Goal: Check status: Check status

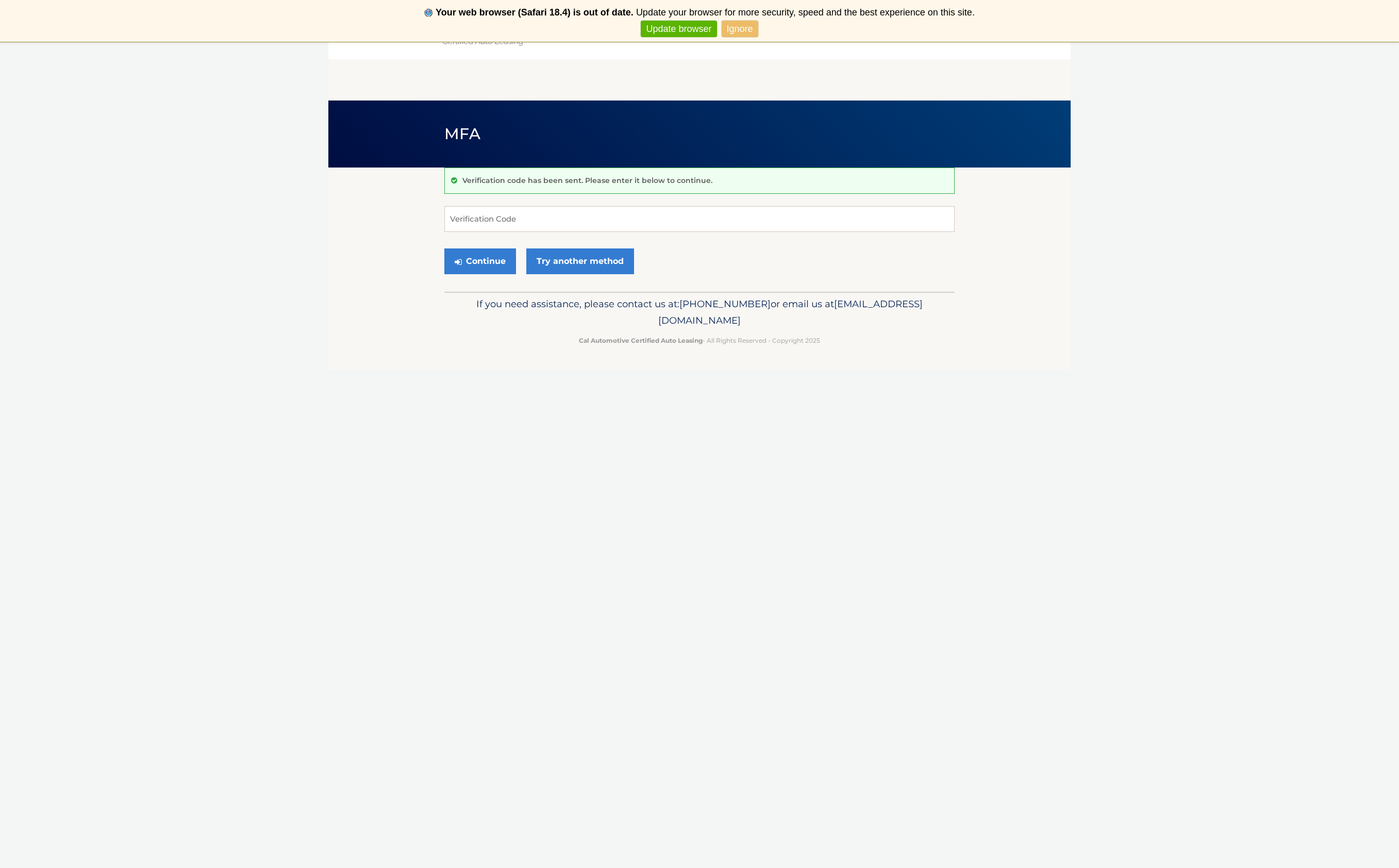
click at [500, 182] on p "Verification code has been sent. Please enter it below to continue." at bounding box center [588, 180] width 250 height 9
click at [493, 213] on input "Verification Code" at bounding box center [699, 219] width 510 height 26
type input "825197"
click at [480, 258] on button "Continue" at bounding box center [480, 261] width 72 height 26
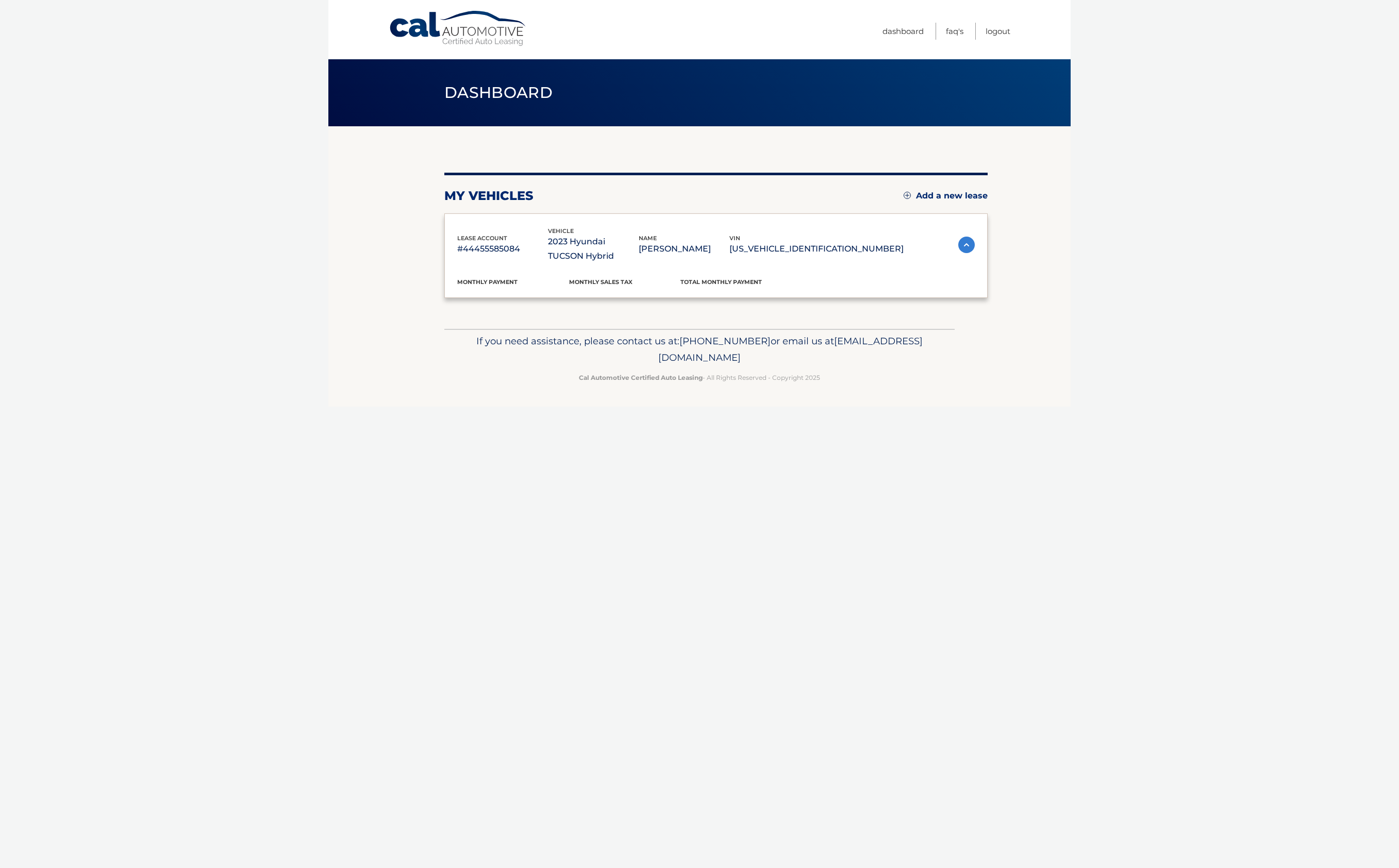
click at [736, 29] on nav "Menu Dashboard FAQ's Logout" at bounding box center [773, 30] width 474 height 59
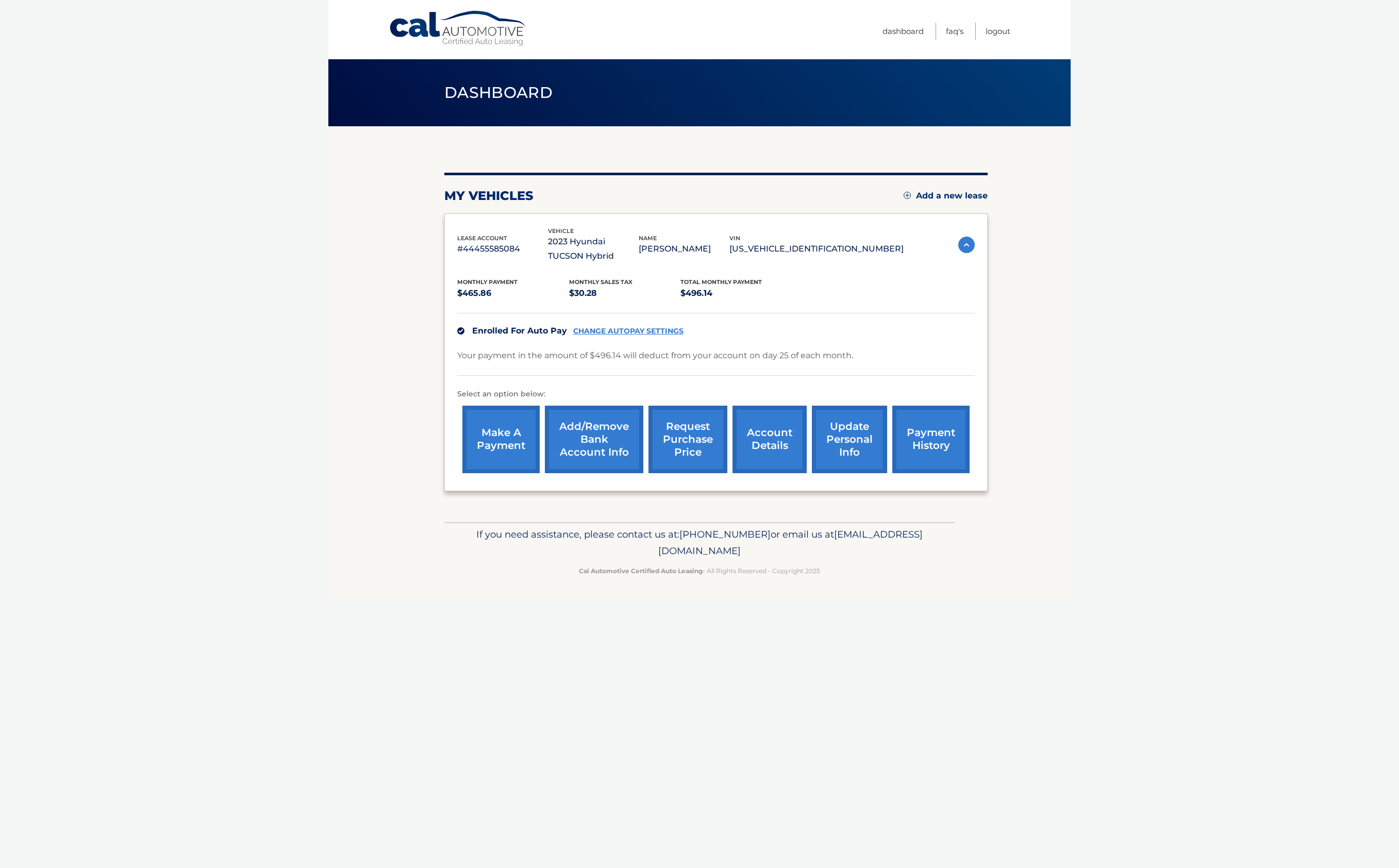
click at [765, 444] on link "account details" at bounding box center [770, 439] width 74 height 67
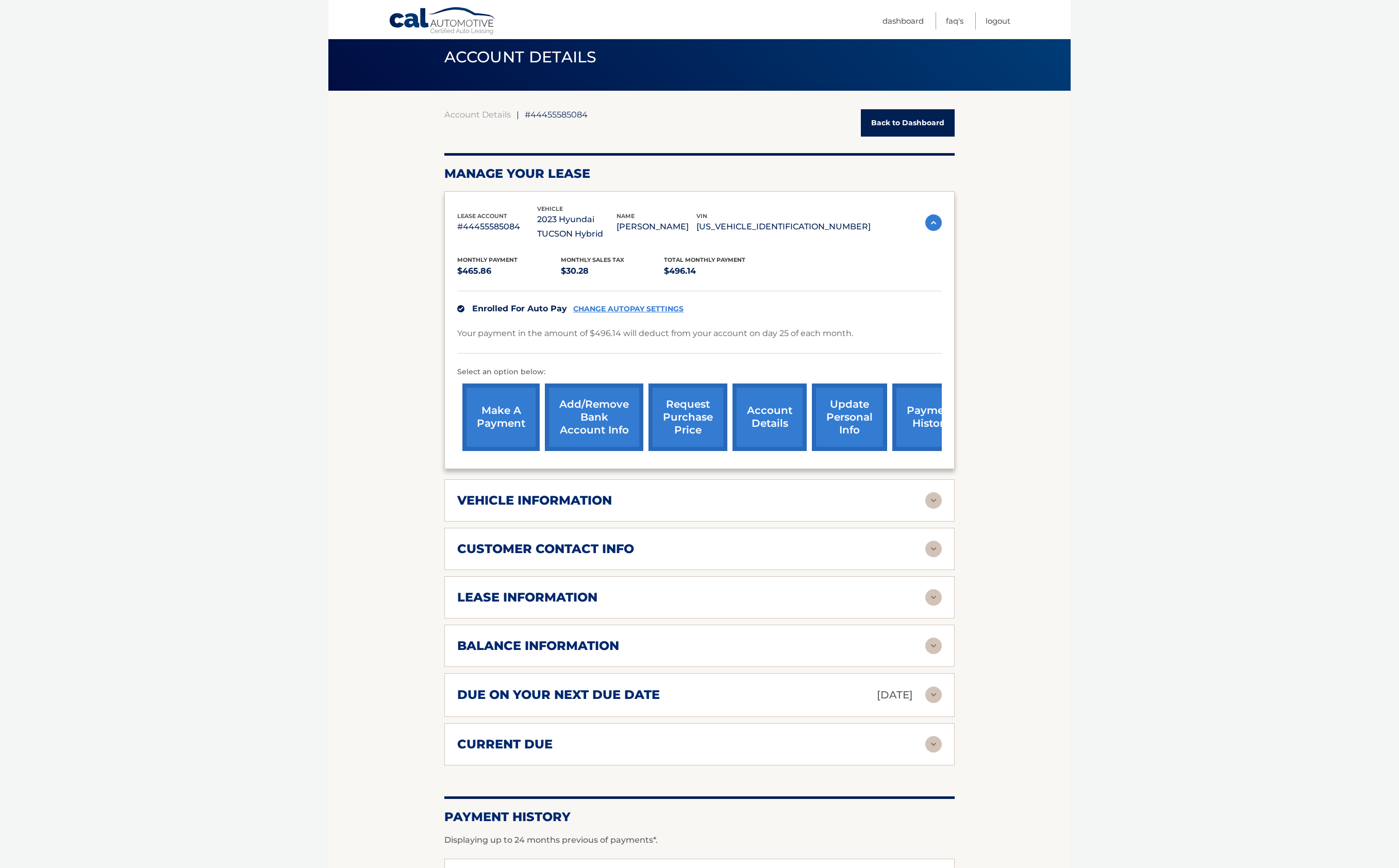
scroll to position [40, 0]
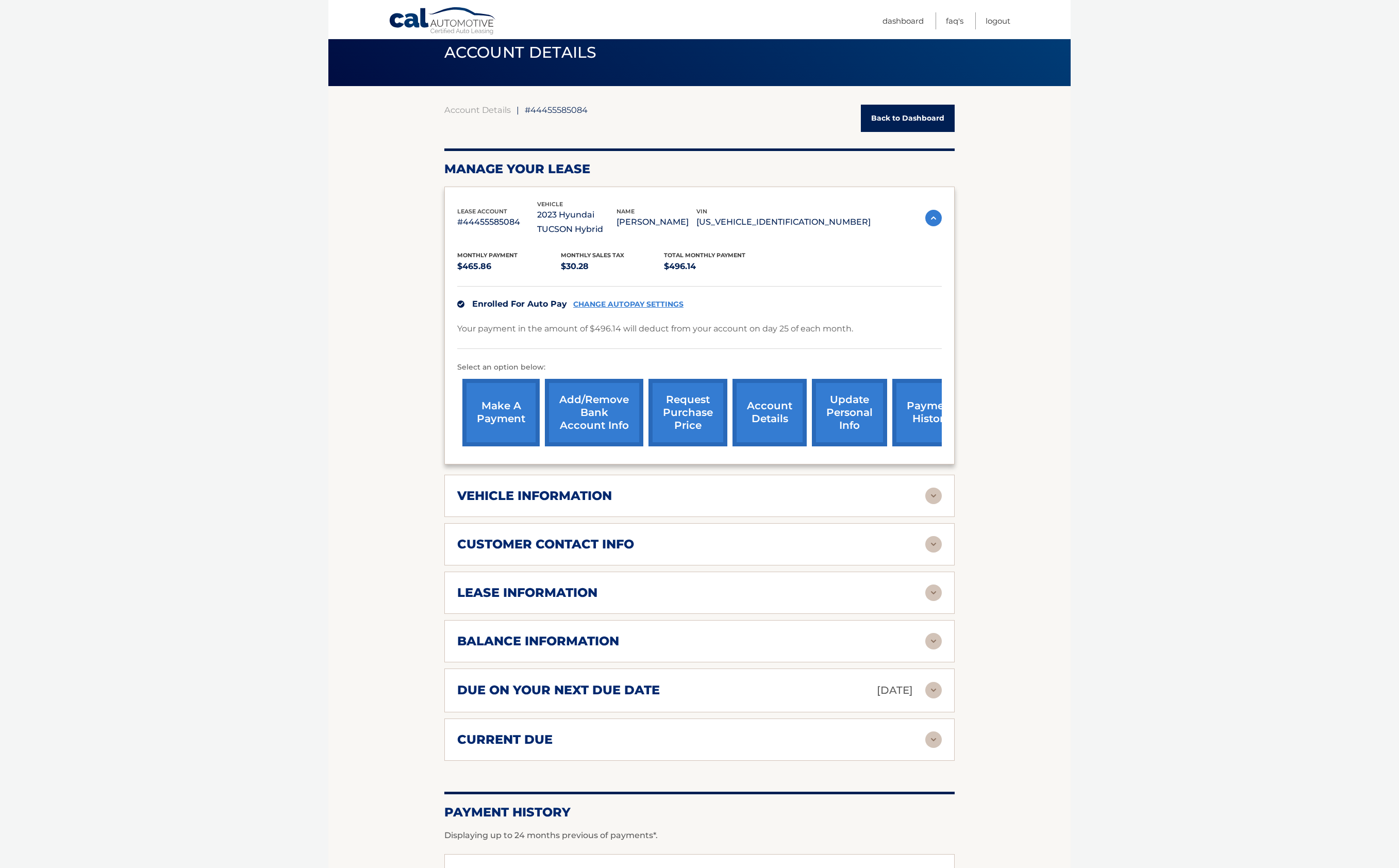
click at [939, 588] on img at bounding box center [933, 593] width 16 height 16
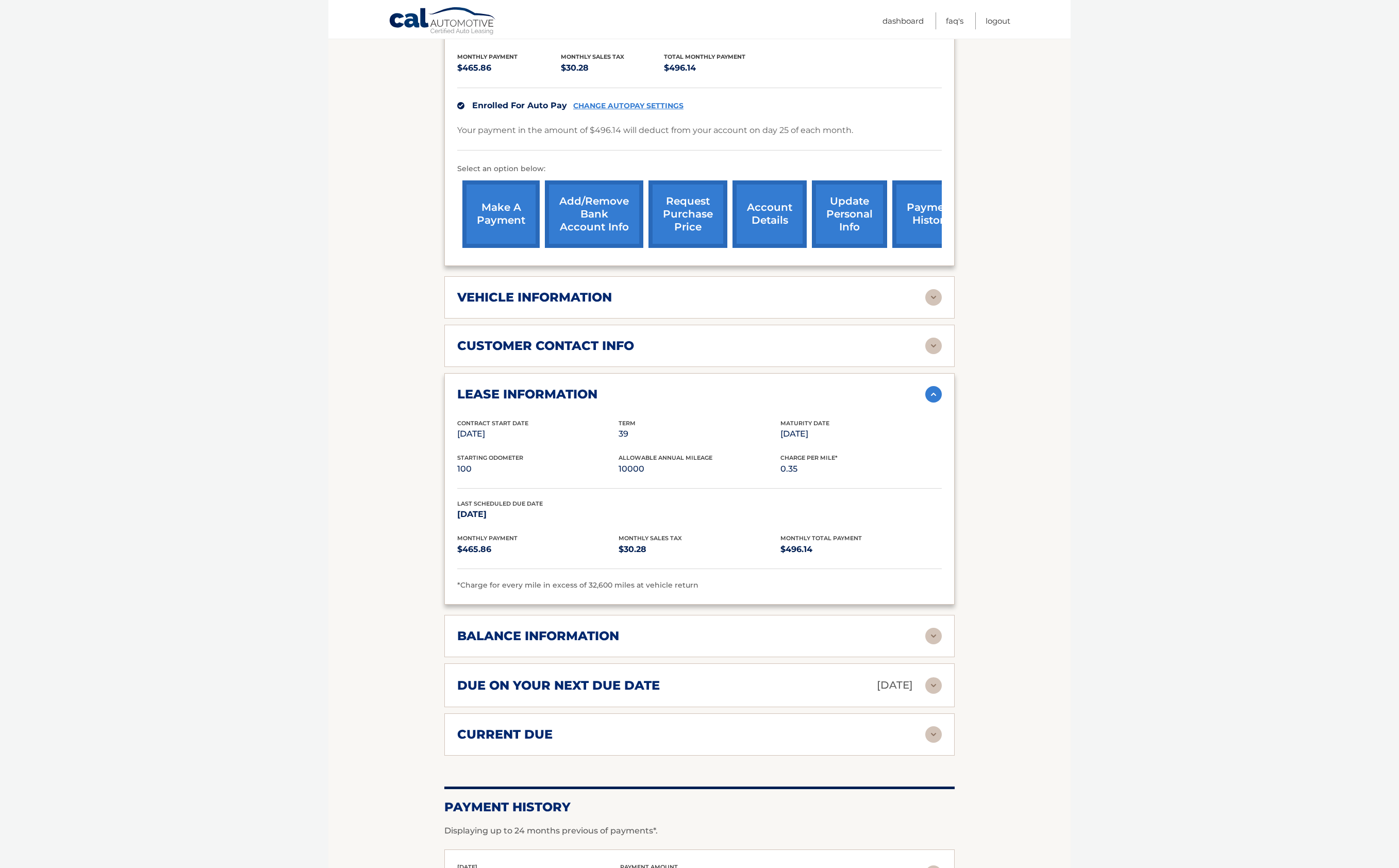
scroll to position [242, 0]
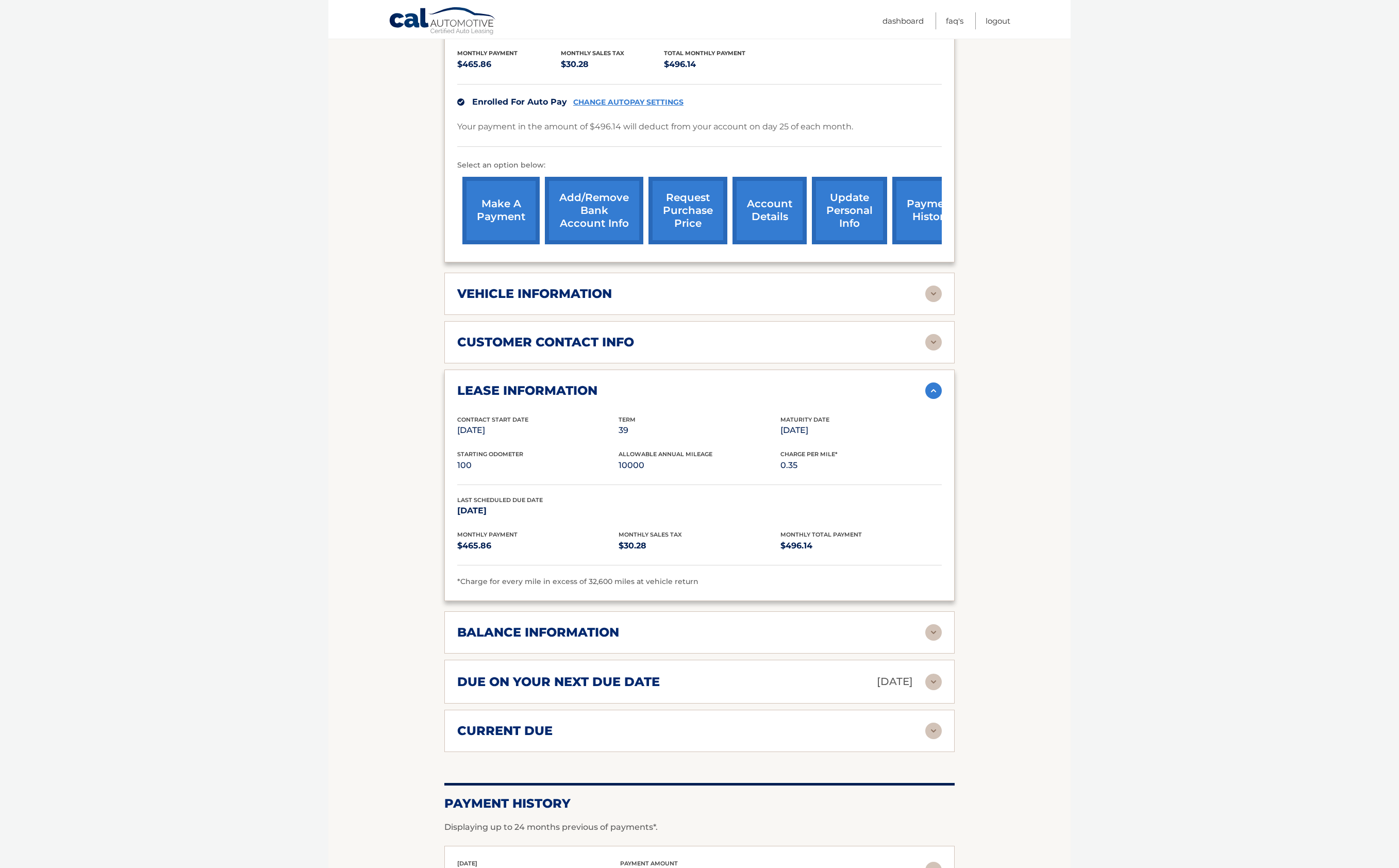
click at [930, 632] on img at bounding box center [933, 632] width 16 height 16
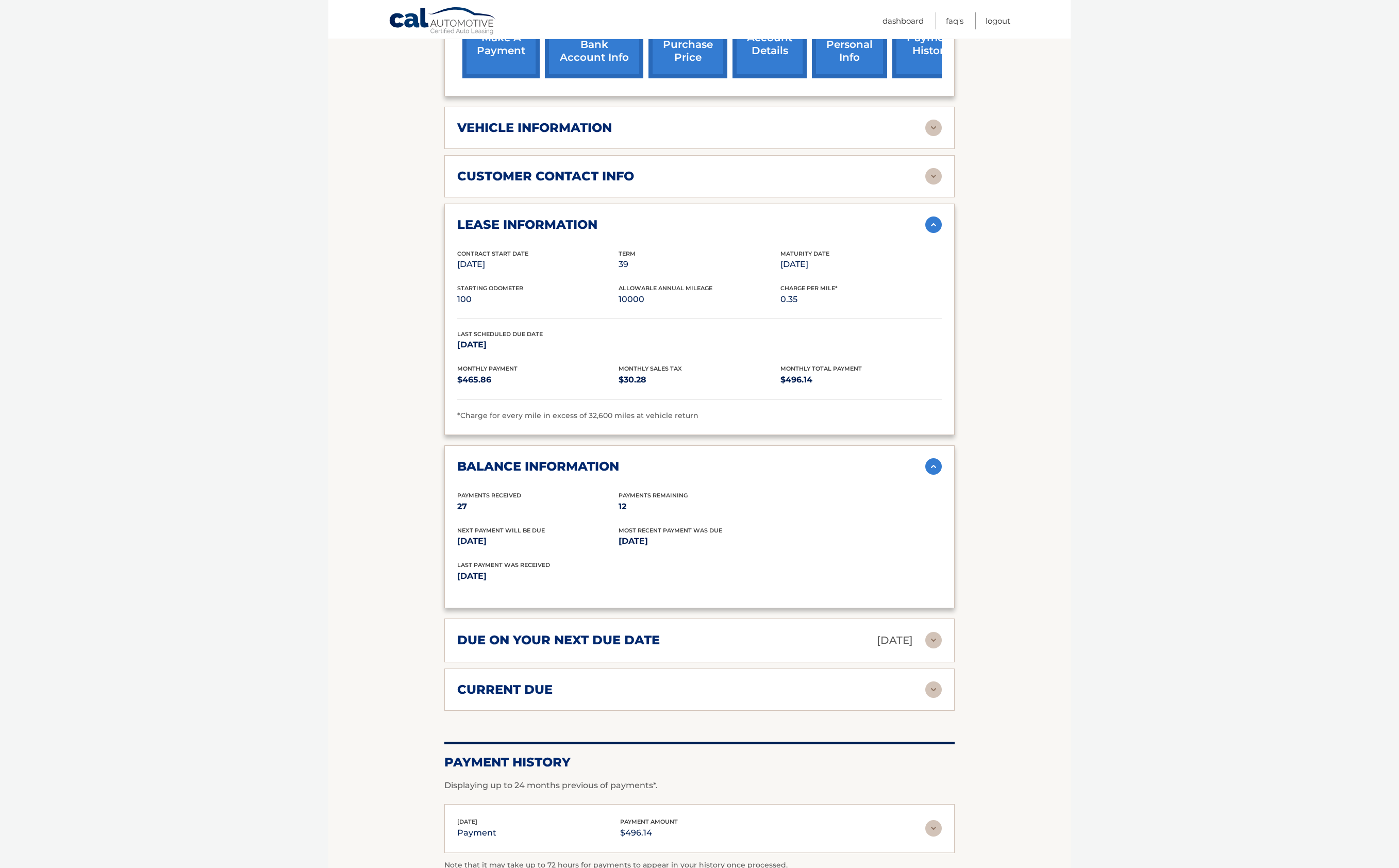
scroll to position [415, 0]
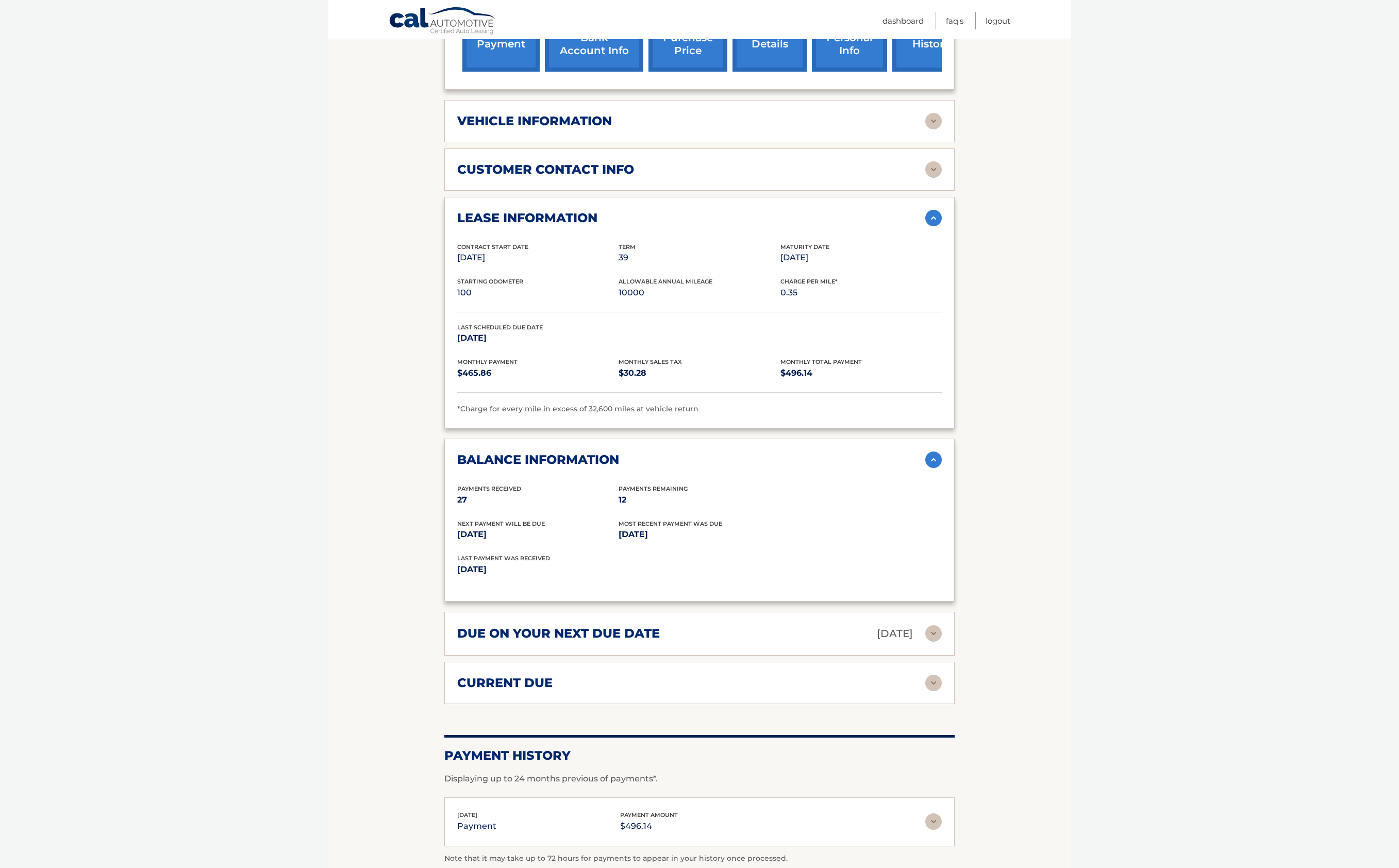
click at [933, 678] on img at bounding box center [933, 683] width 16 height 16
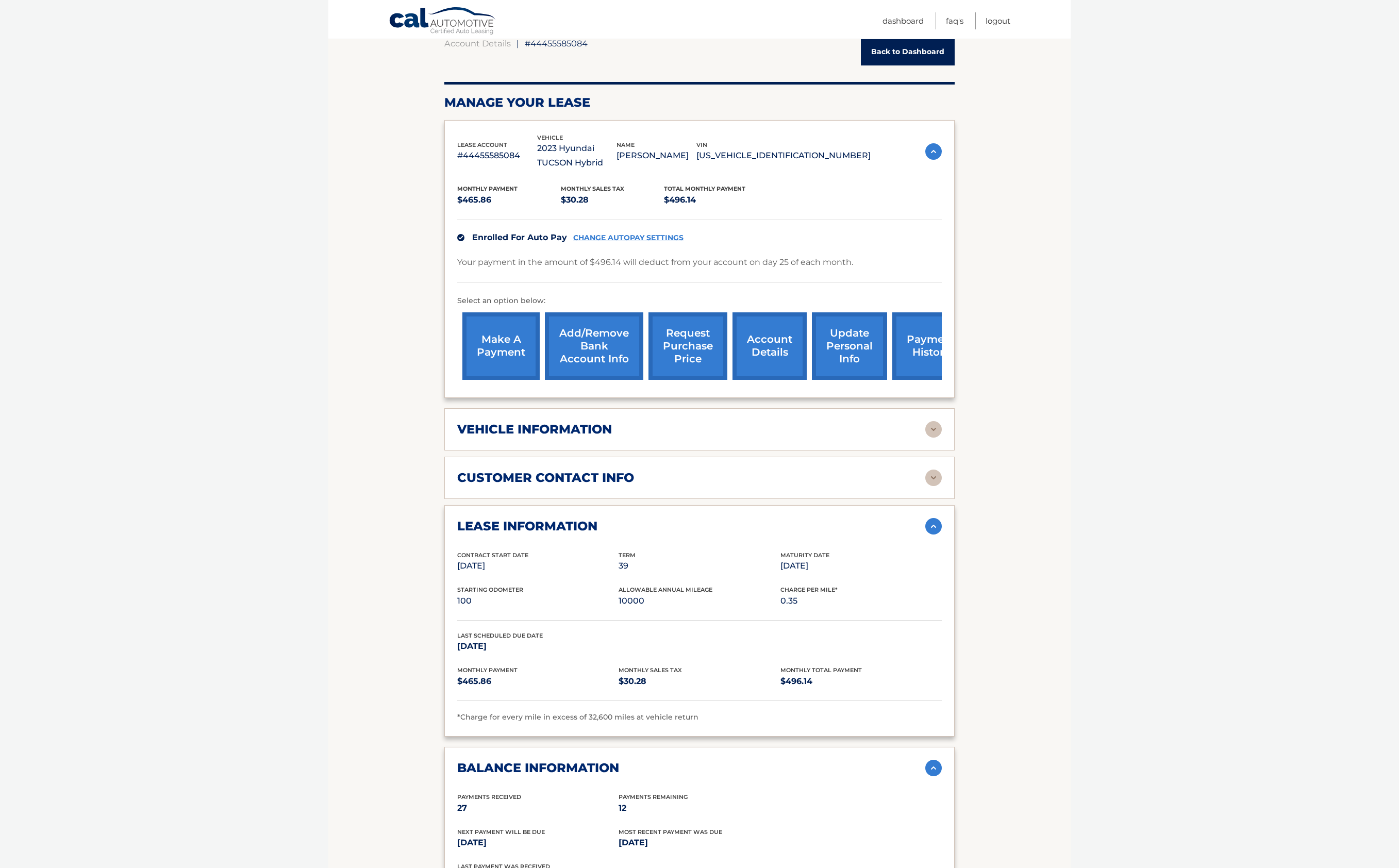
scroll to position [104, 0]
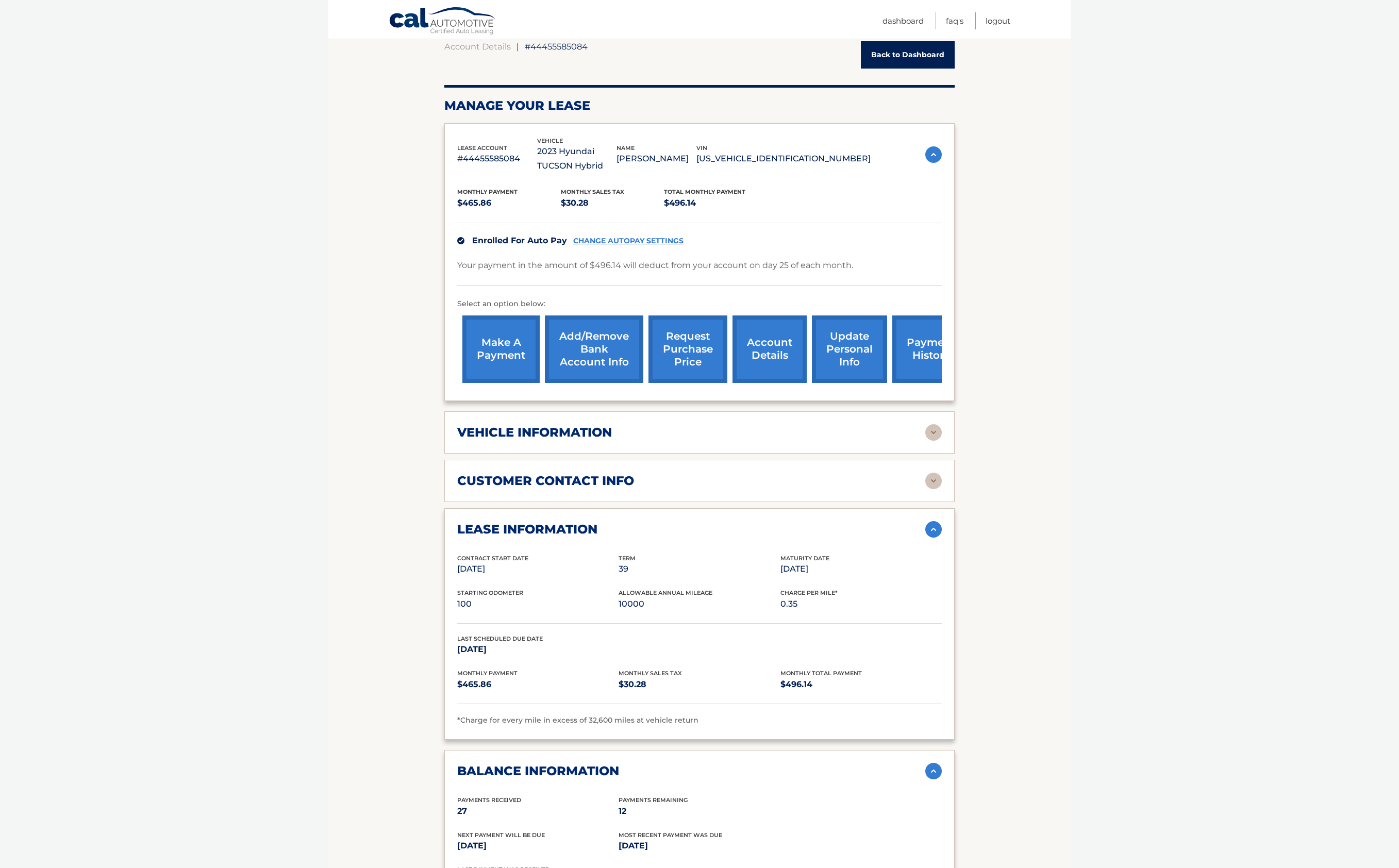
click at [932, 430] on img at bounding box center [933, 432] width 16 height 16
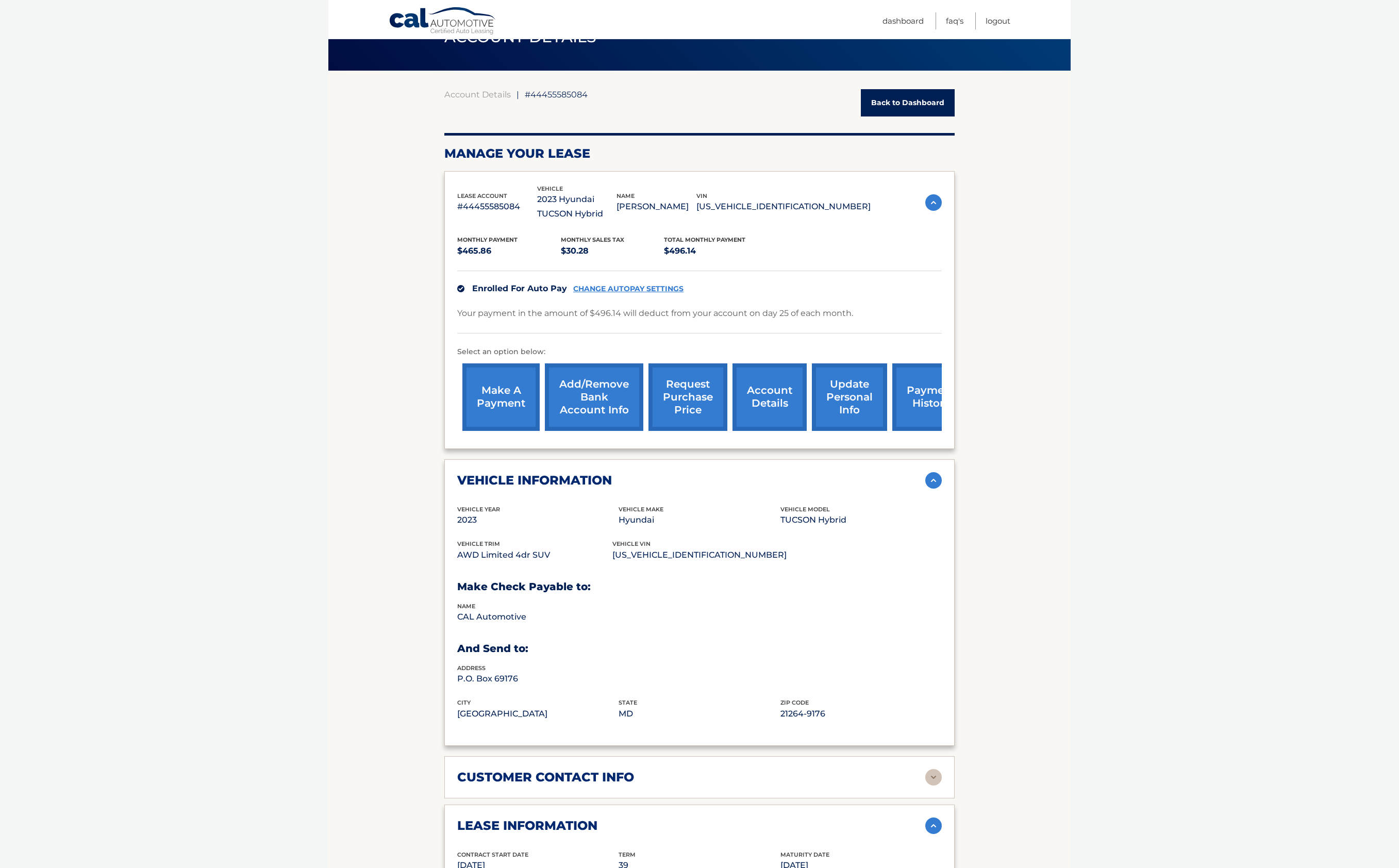
scroll to position [65, 0]
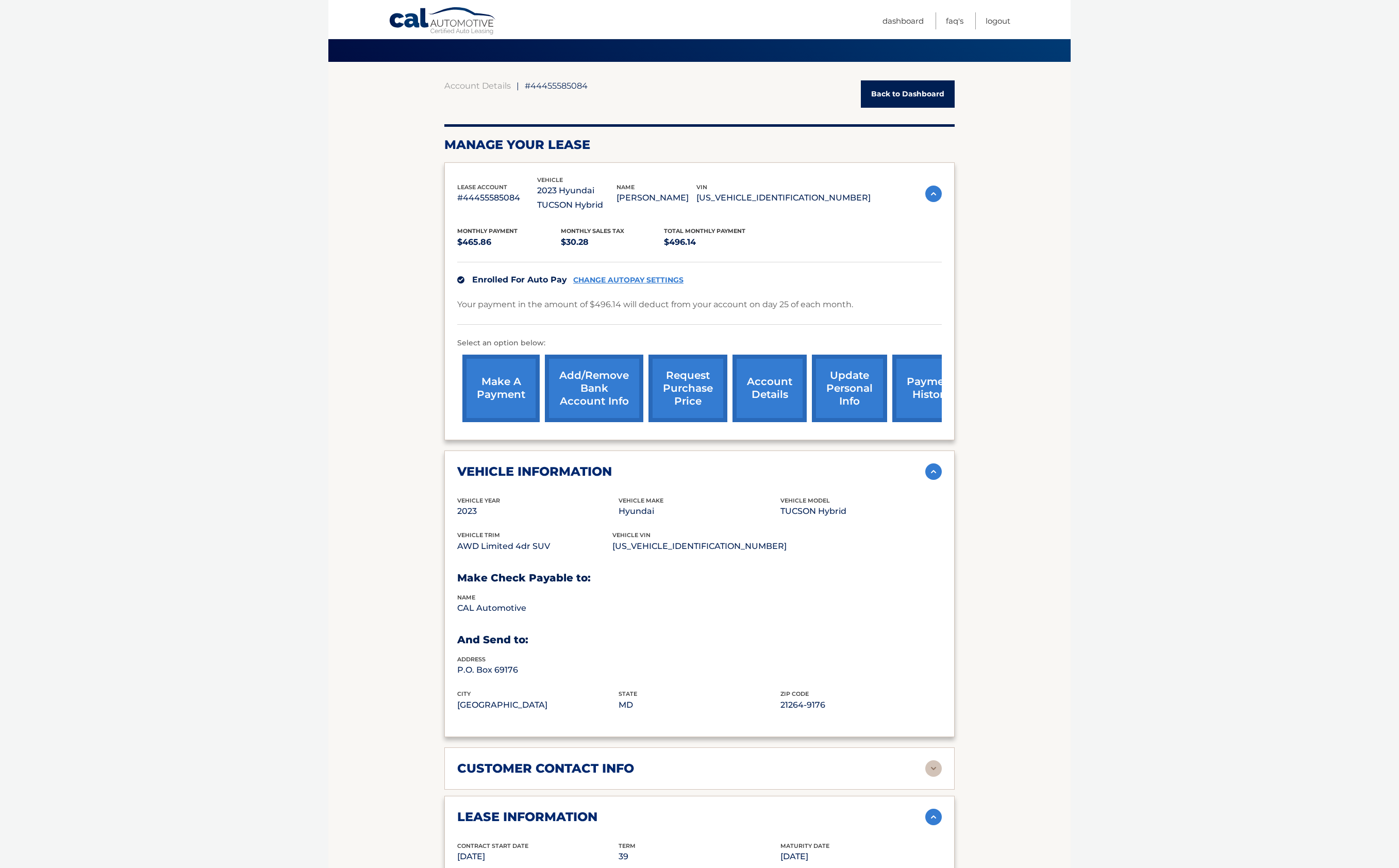
click at [770, 400] on link "account details" at bounding box center [770, 389] width 74 height 67
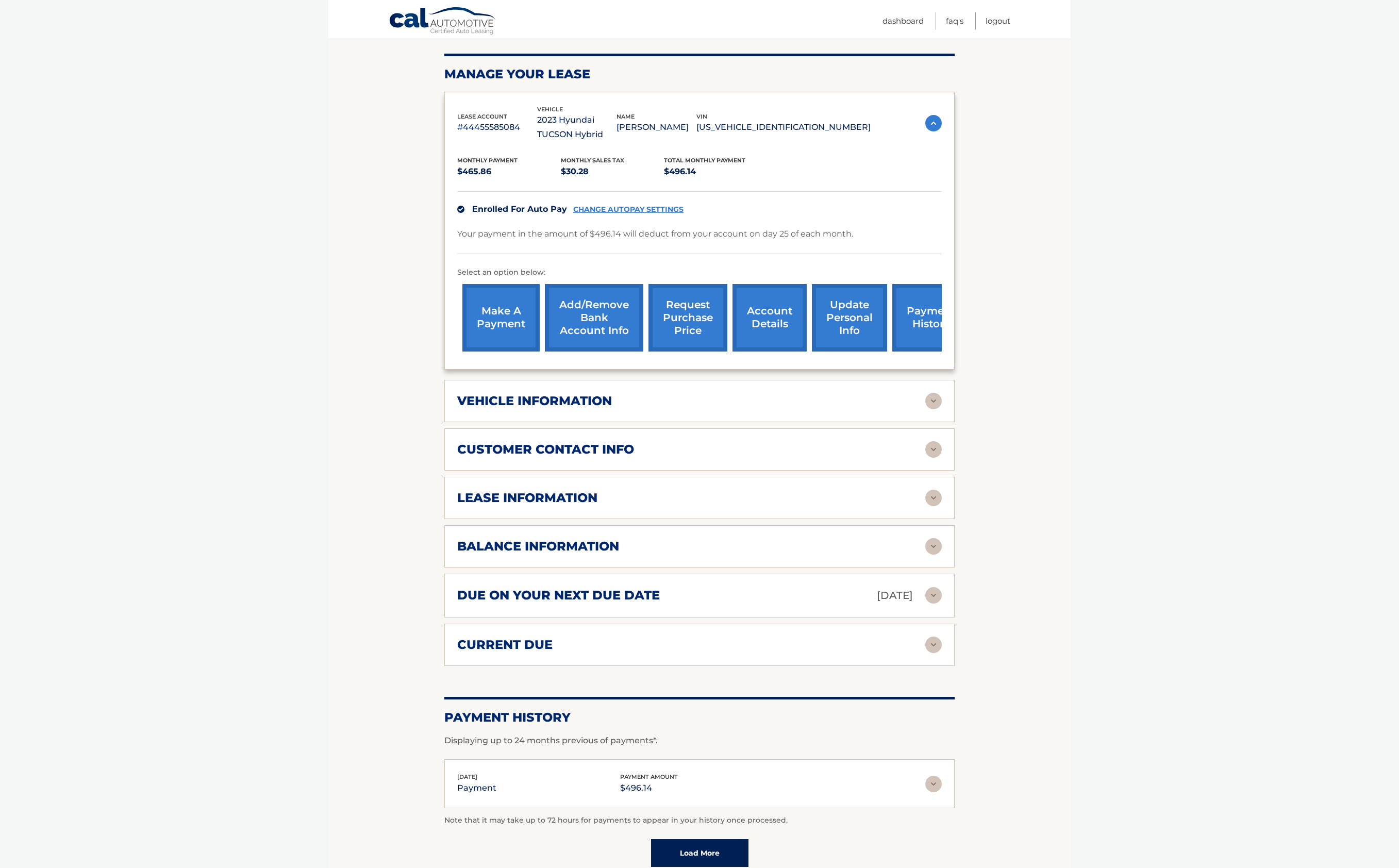
scroll to position [138, 0]
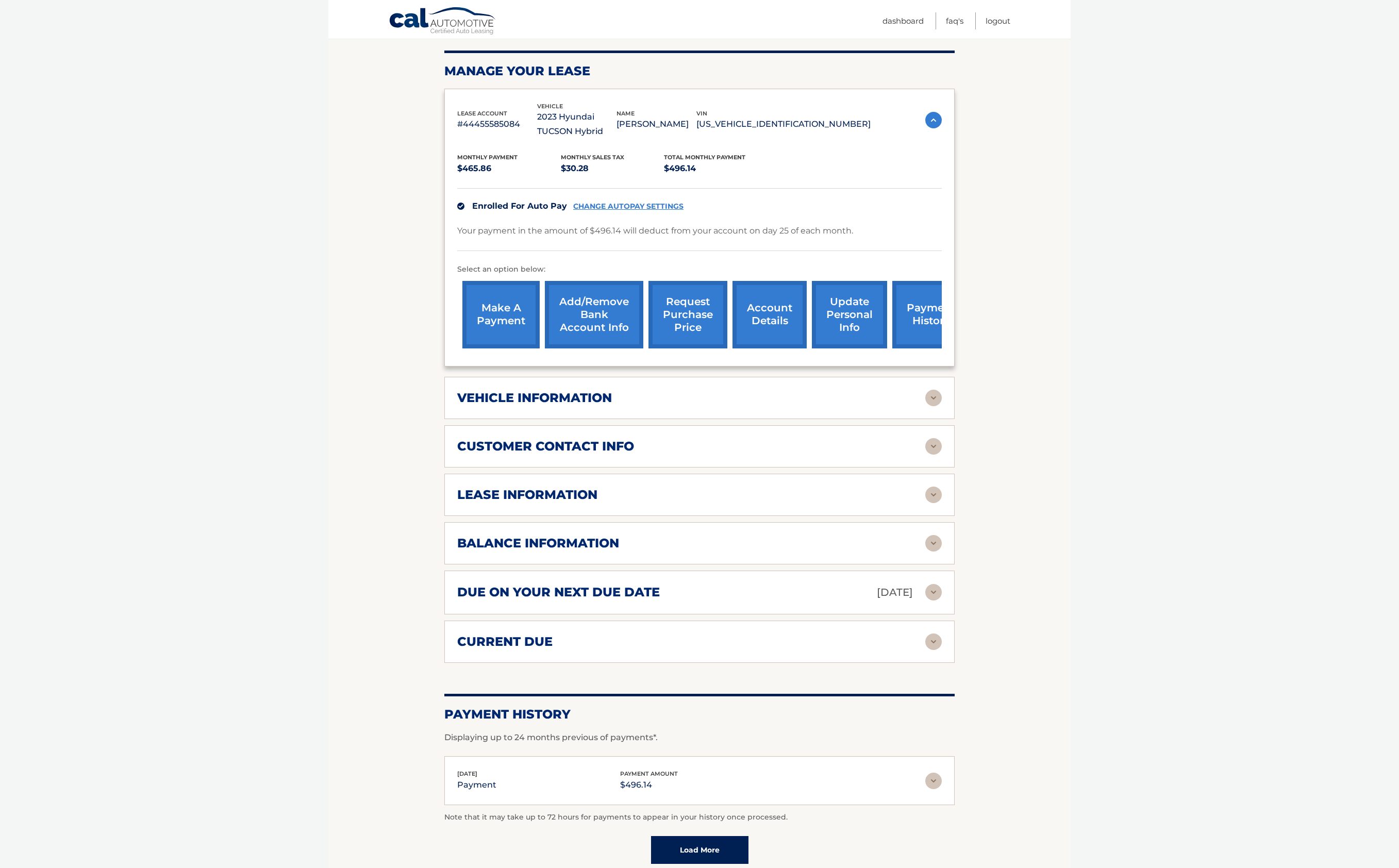
click at [932, 493] on img at bounding box center [933, 495] width 16 height 16
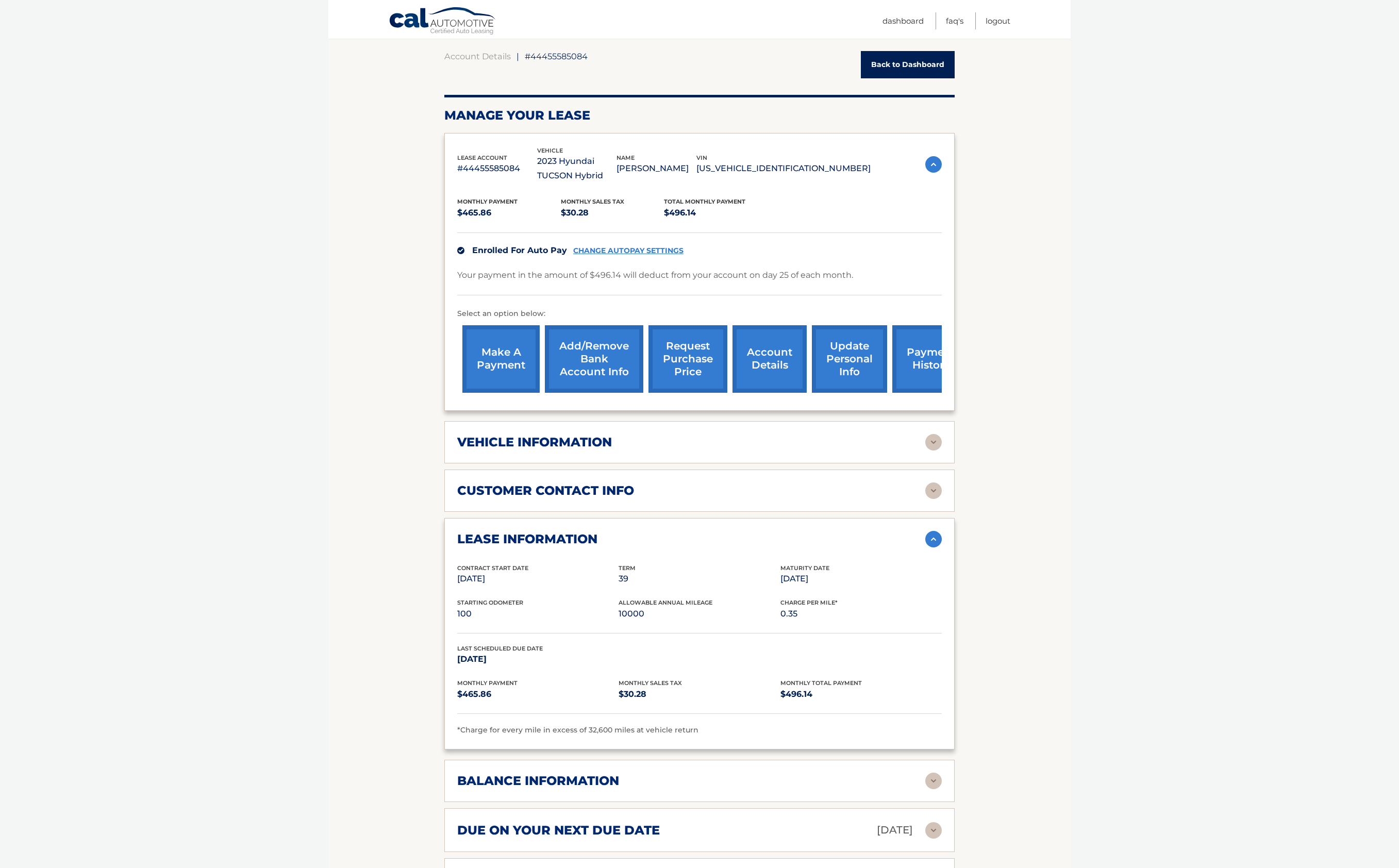
scroll to position [145, 0]
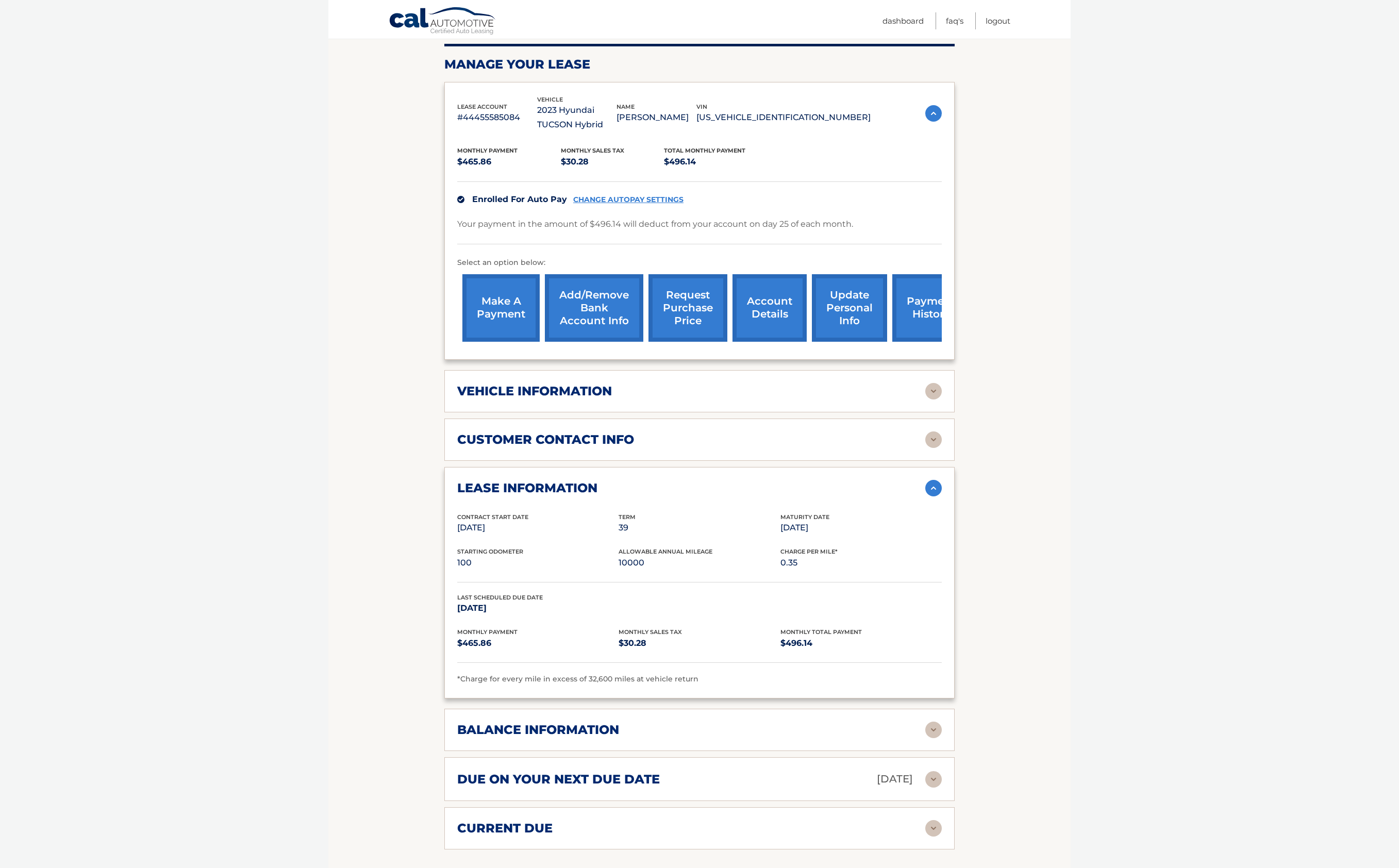
click at [930, 392] on img at bounding box center [933, 391] width 16 height 16
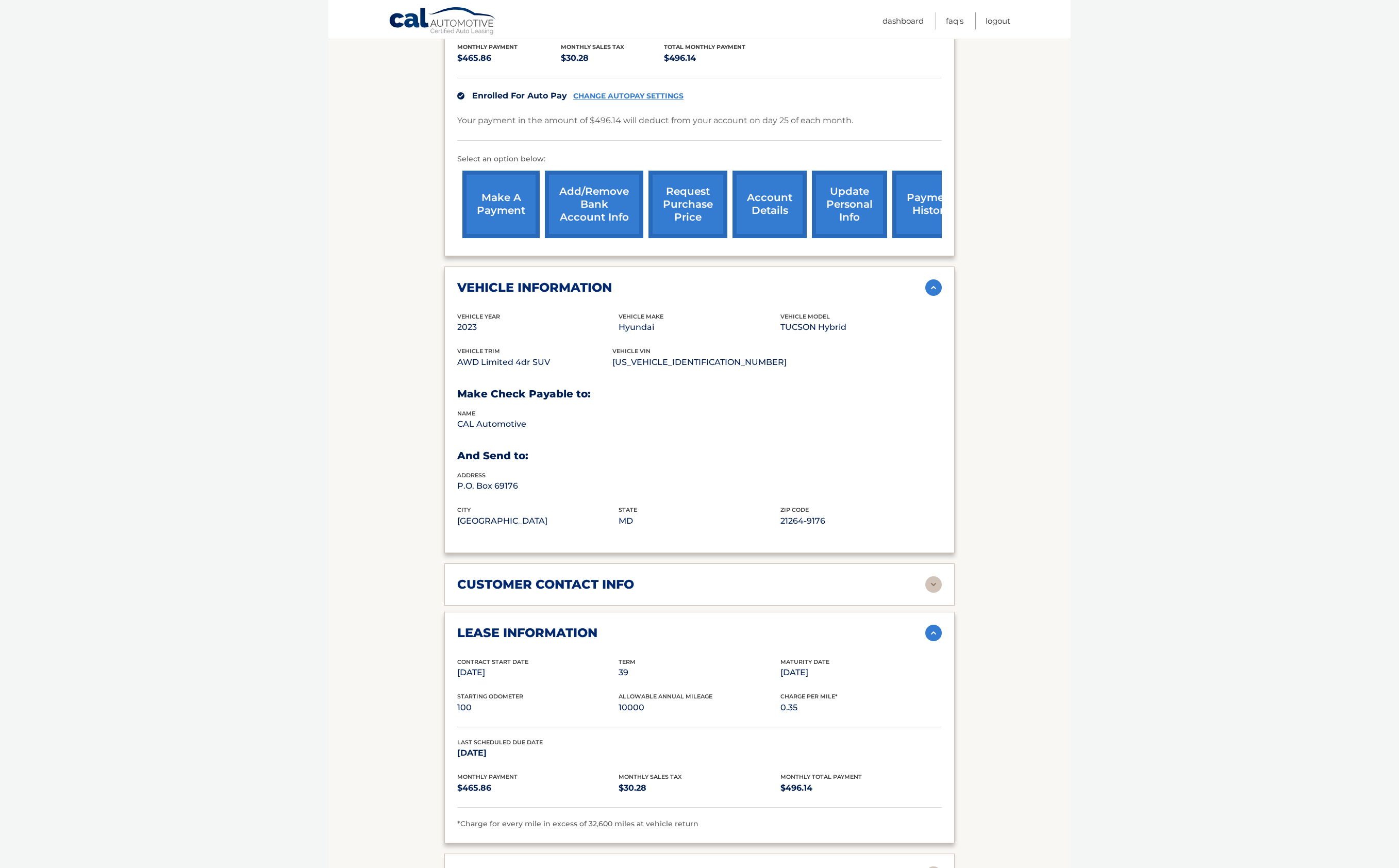
scroll to position [301, 0]
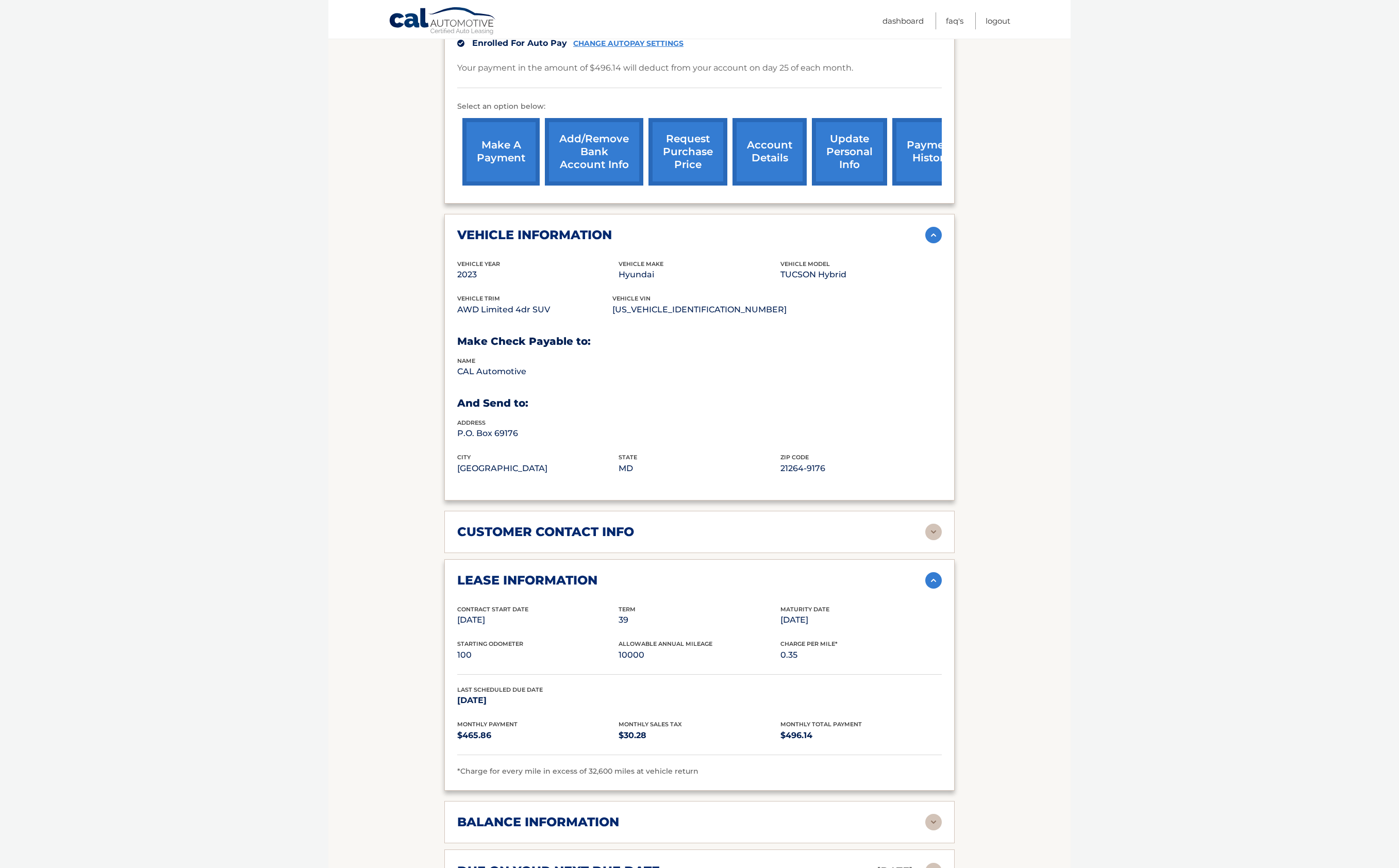
click at [927, 535] on img at bounding box center [933, 532] width 16 height 16
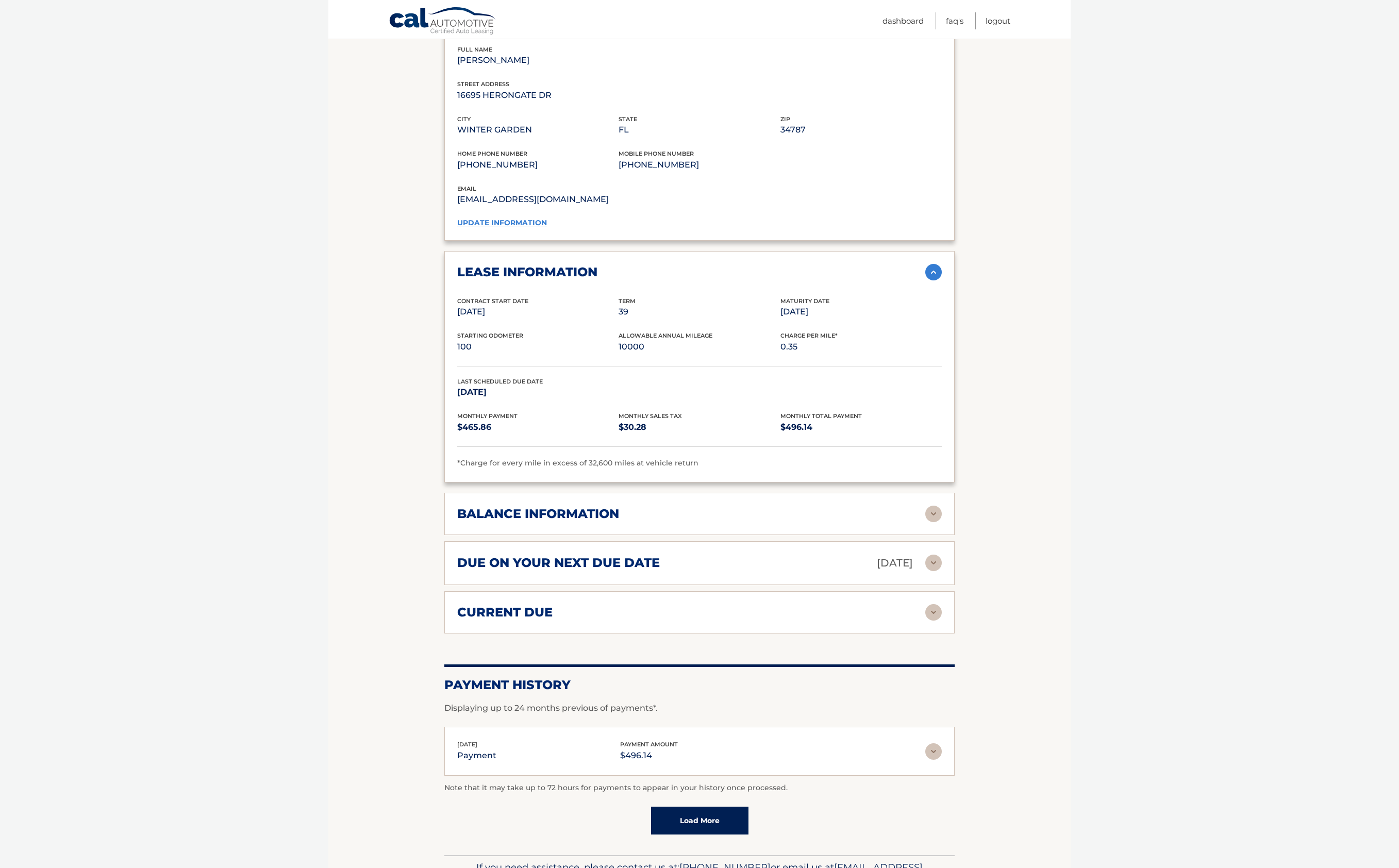
scroll to position [813, 0]
click at [930, 508] on img at bounding box center [933, 513] width 16 height 16
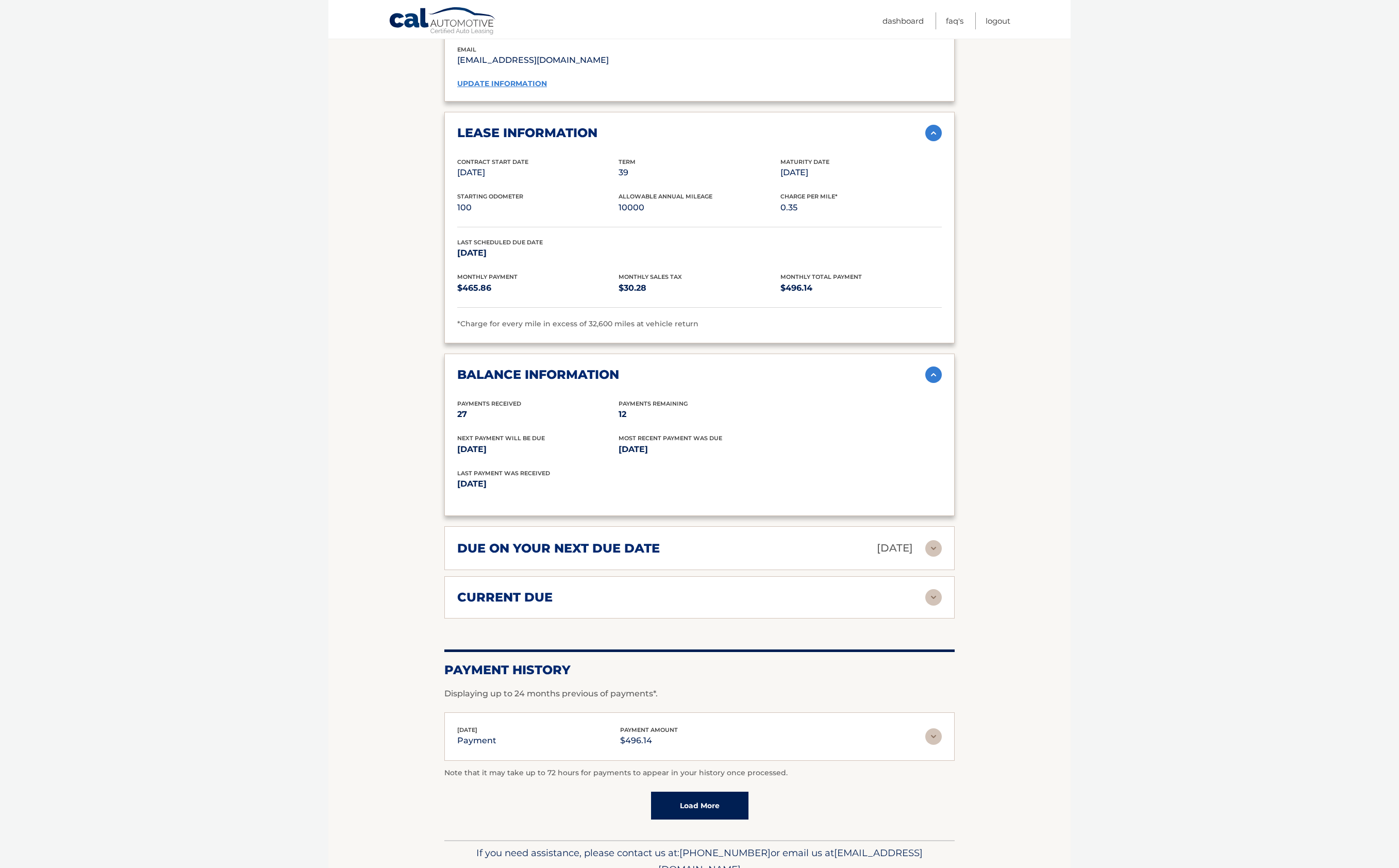
scroll to position [959, 0]
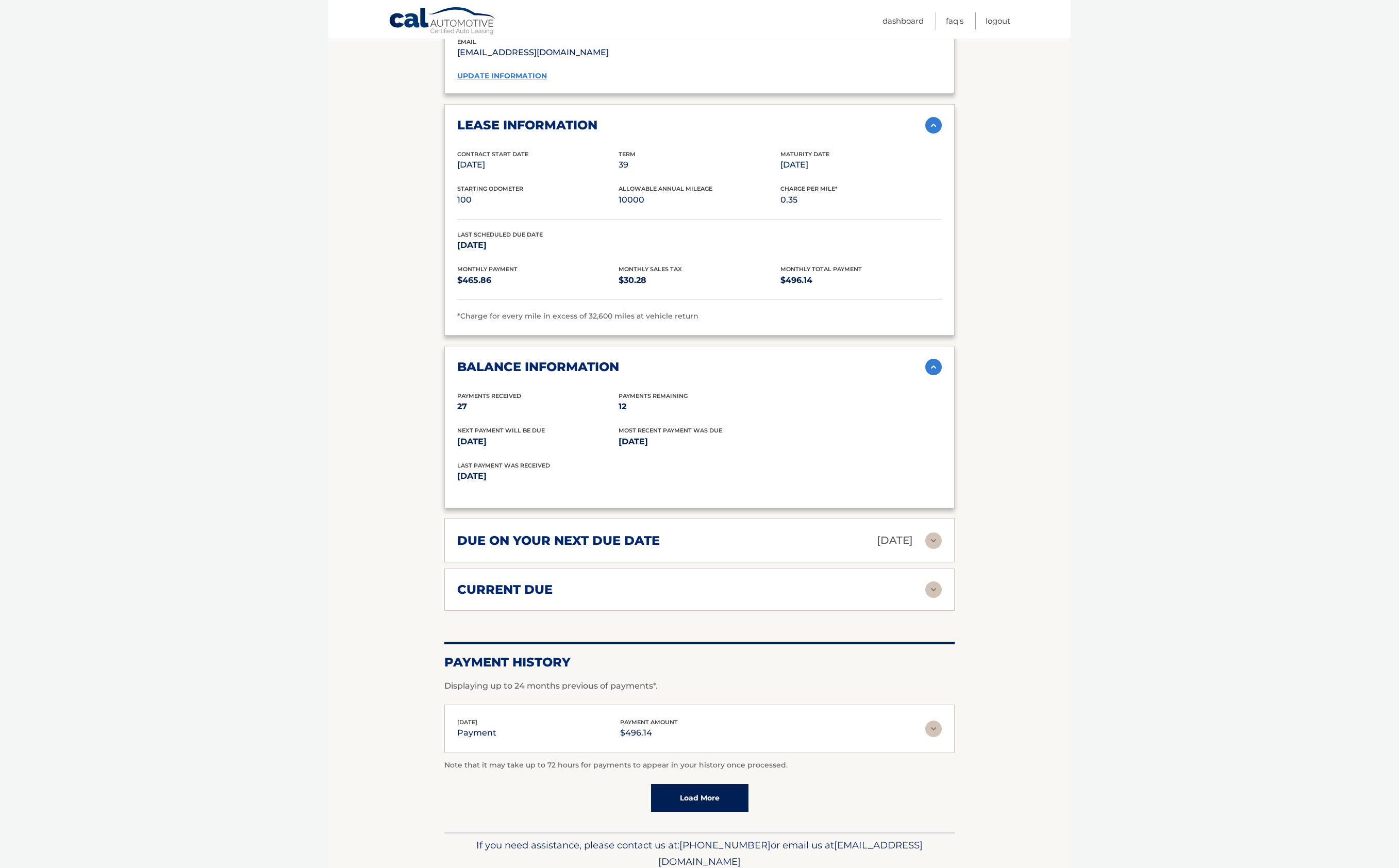
click at [722, 790] on link "Load More" at bounding box center [699, 798] width 97 height 28
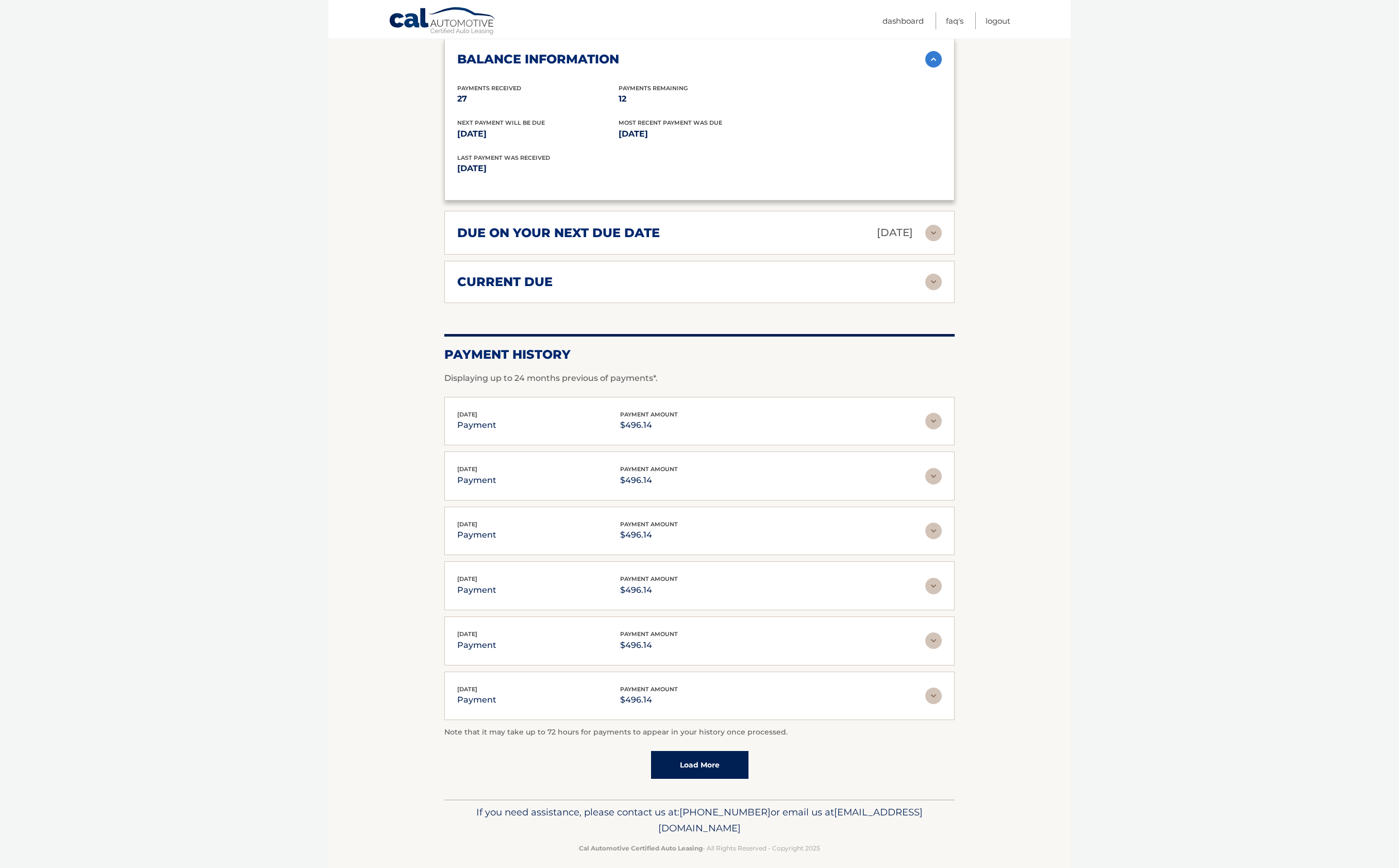
scroll to position [1266, 0]
click at [725, 756] on link "Load More" at bounding box center [699, 766] width 97 height 28
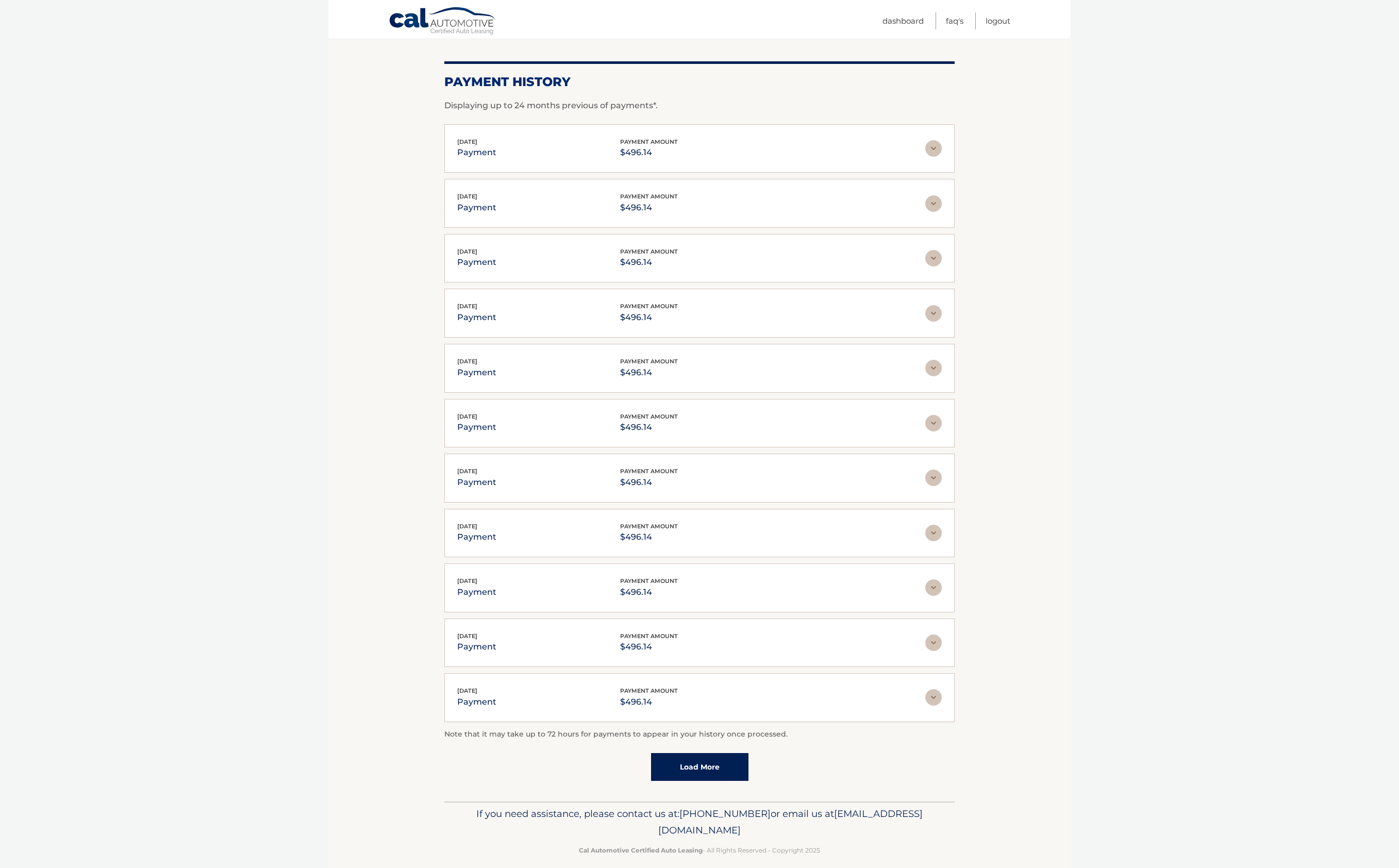
scroll to position [1539, 0]
click at [715, 758] on link "Load More" at bounding box center [699, 767] width 97 height 28
